Goal: Book appointment/travel/reservation

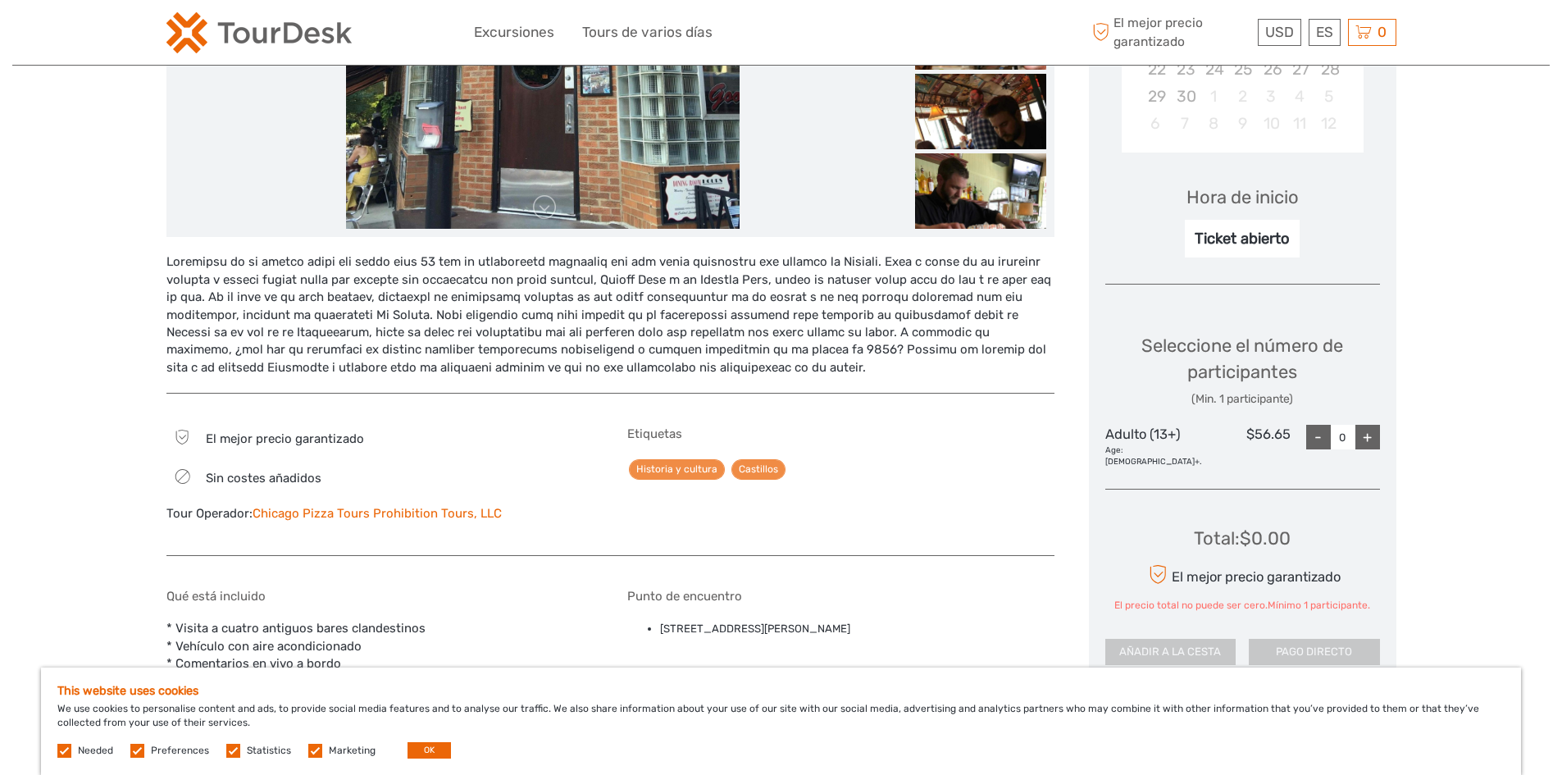
scroll to position [410, 0]
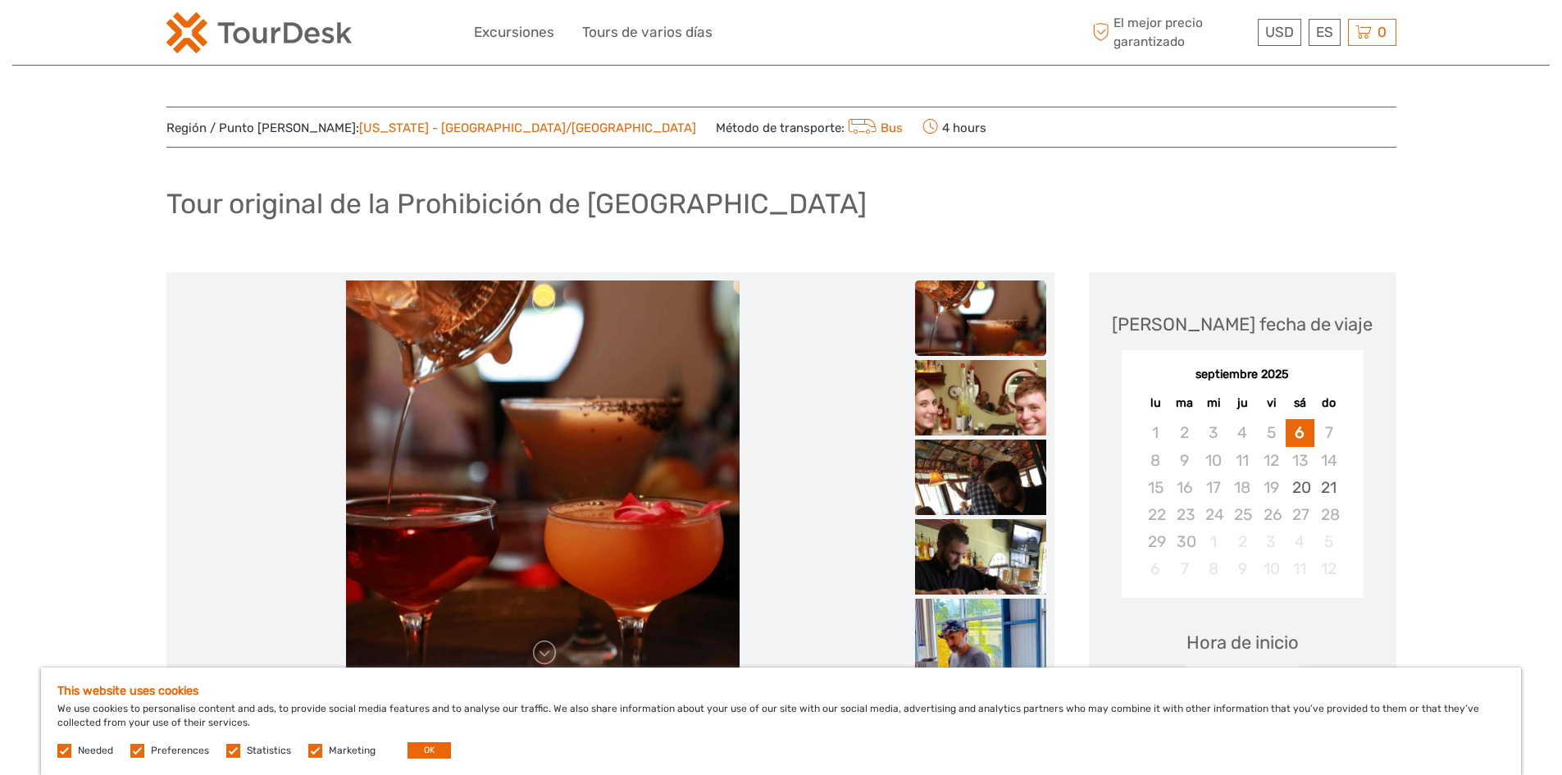
click at [411, 130] on link "[US_STATE] - [GEOGRAPHIC_DATA]/[GEOGRAPHIC_DATA]" at bounding box center [527, 128] width 337 height 15
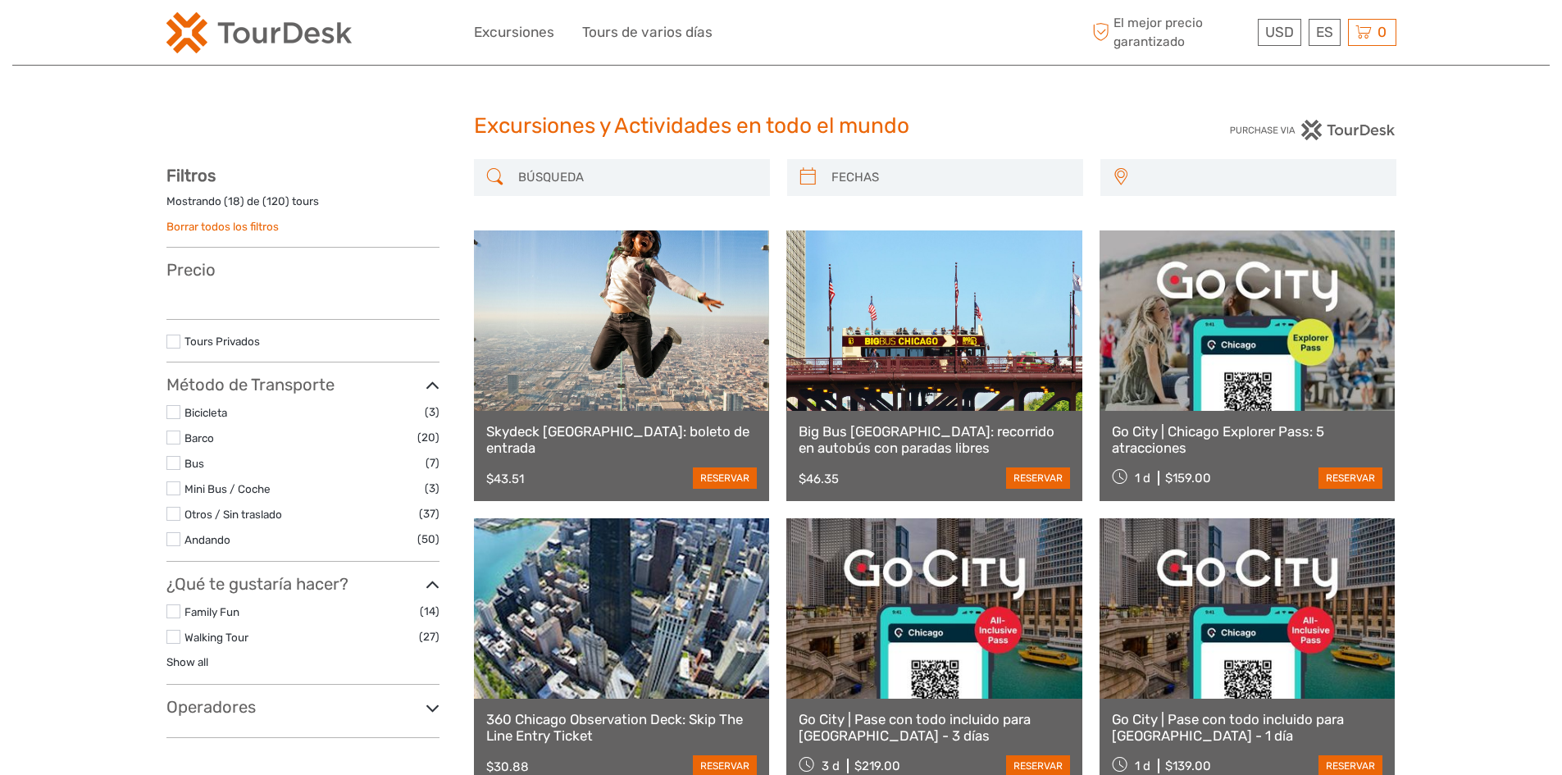
select select
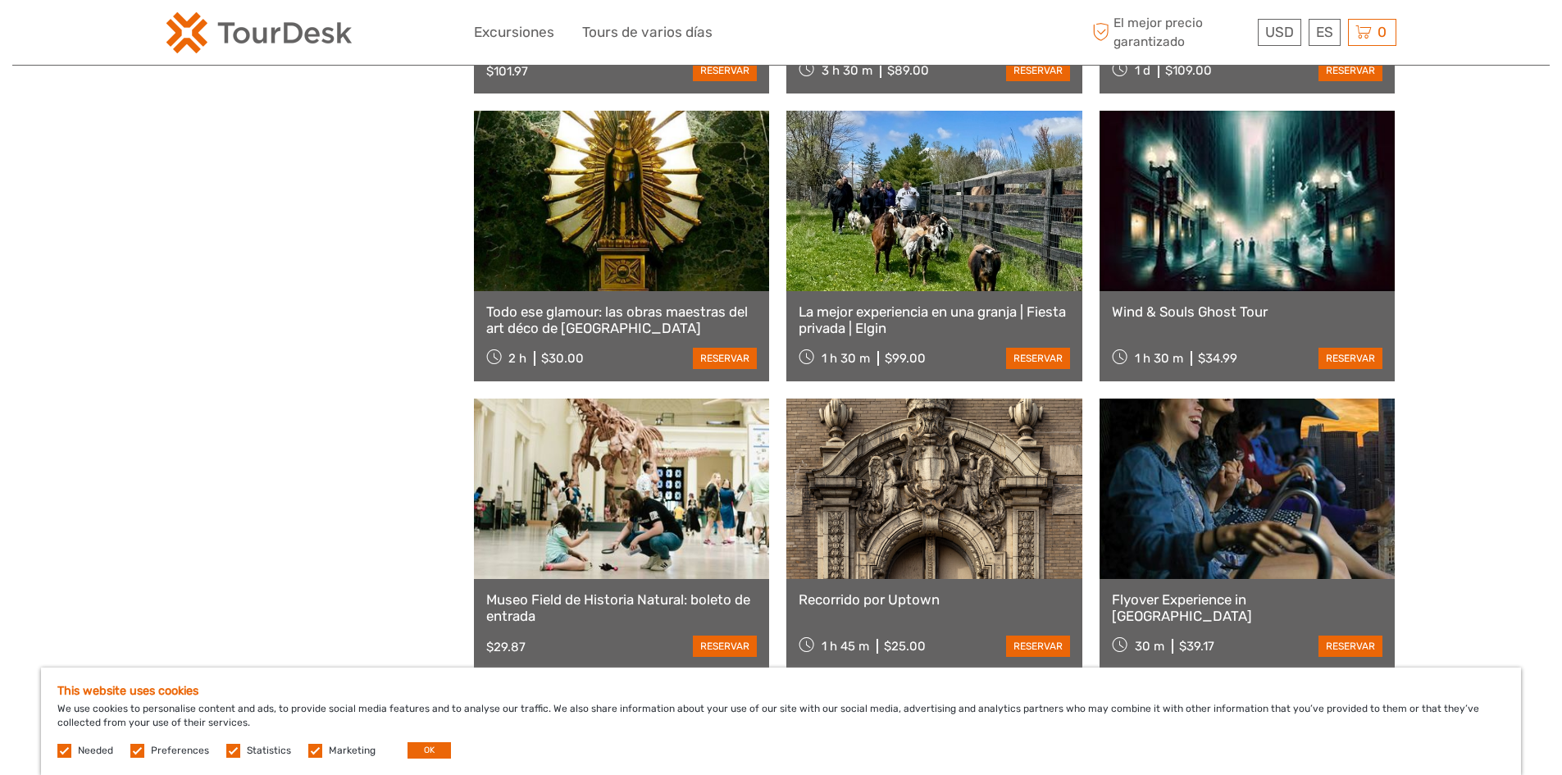
scroll to position [984, 0]
